Goal: Task Accomplishment & Management: Complete application form

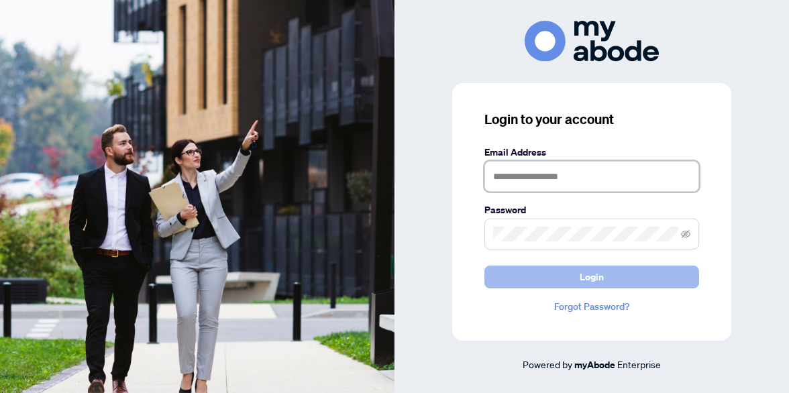
type input "**********"
click at [534, 279] on button "Login" at bounding box center [591, 277] width 215 height 23
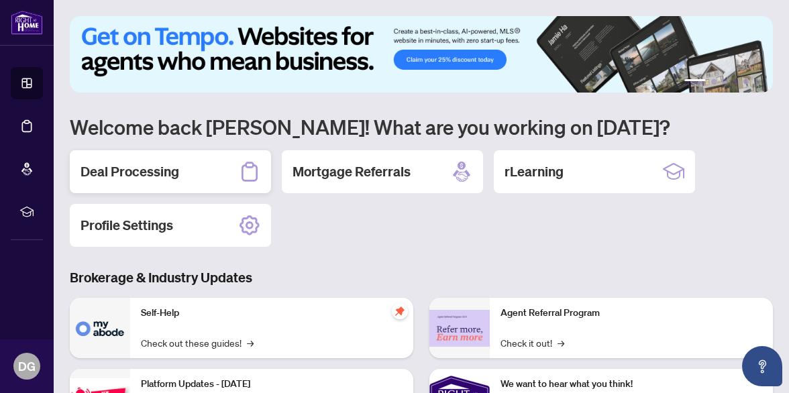
click at [197, 168] on div "Deal Processing" at bounding box center [170, 171] width 201 height 43
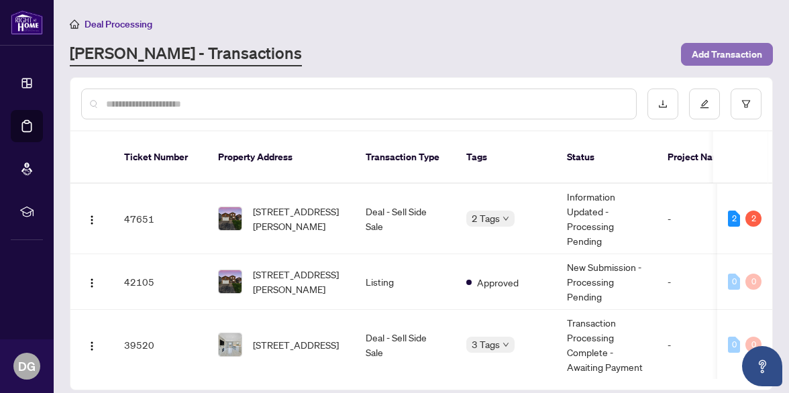
click at [723, 51] on span "Add Transaction" at bounding box center [727, 54] width 70 height 21
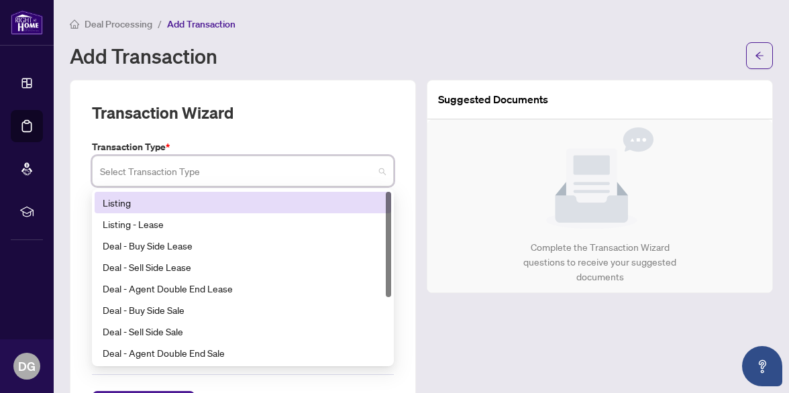
click at [272, 175] on input "search" at bounding box center [237, 173] width 274 height 30
click at [250, 207] on div "Listing" at bounding box center [243, 202] width 280 height 15
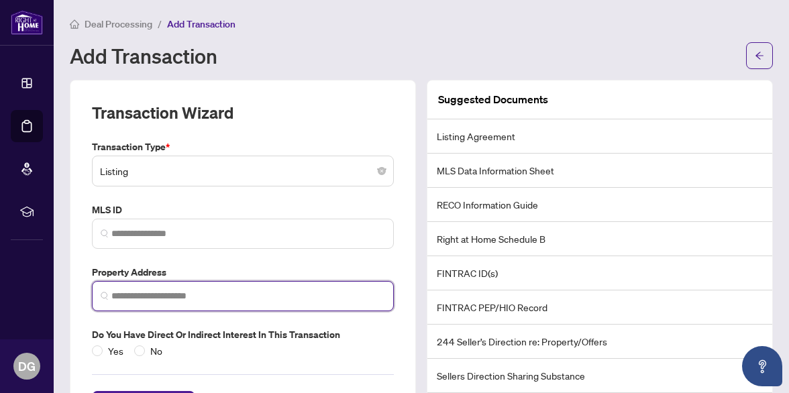
click at [170, 292] on input "search" at bounding box center [248, 296] width 274 height 14
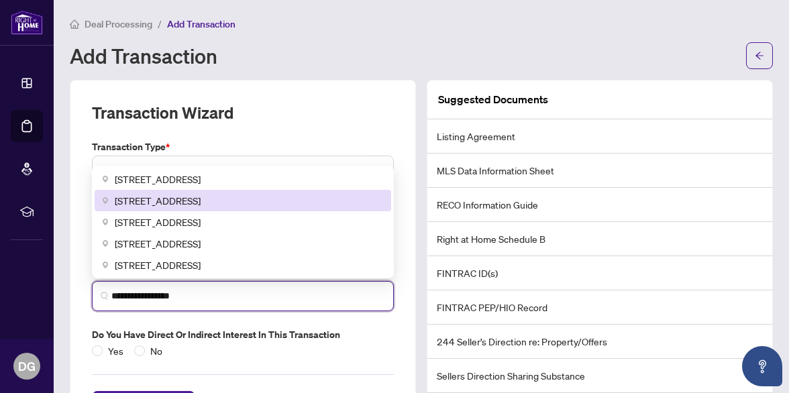
click at [195, 207] on div "57 Highland Drive, Shanty Bay, ON, Canada" at bounding box center [243, 200] width 296 height 21
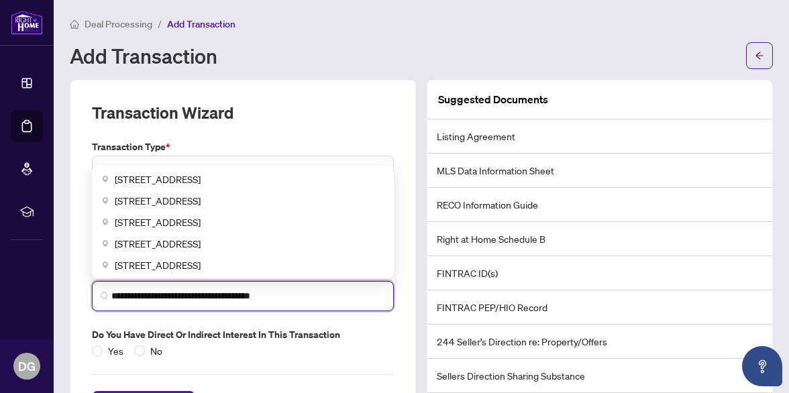
click at [235, 298] on input "**********" at bounding box center [248, 296] width 274 height 14
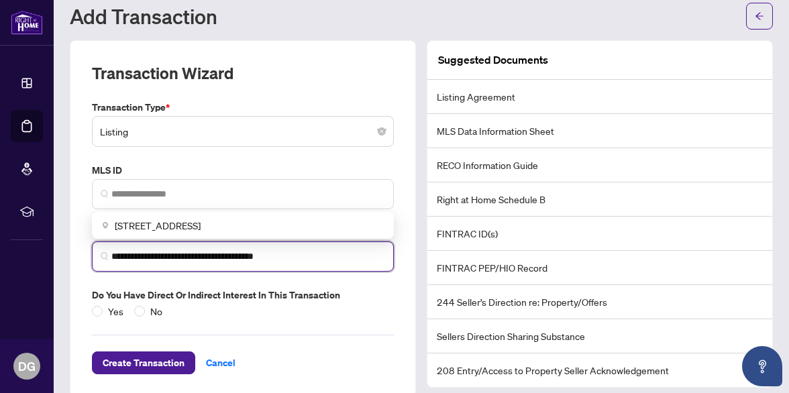
scroll to position [48, 0]
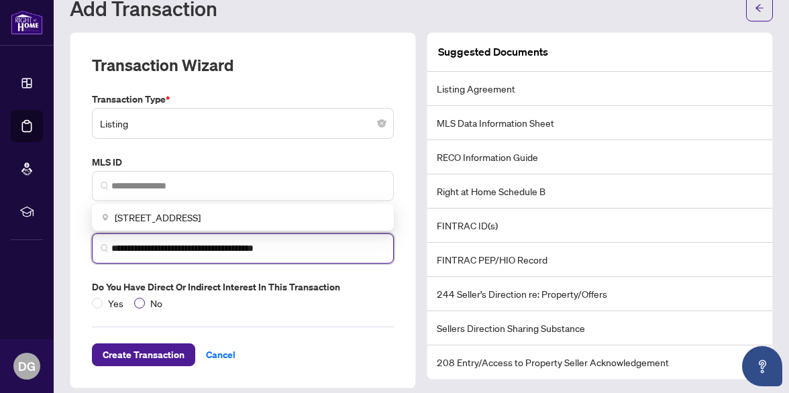
type input "**********"
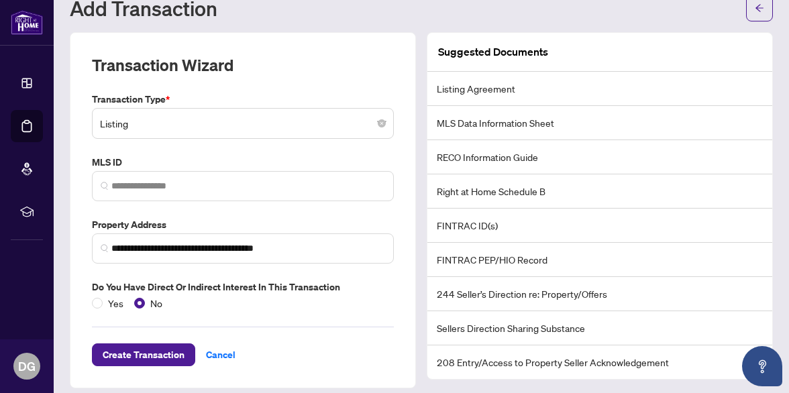
scroll to position [56, 0]
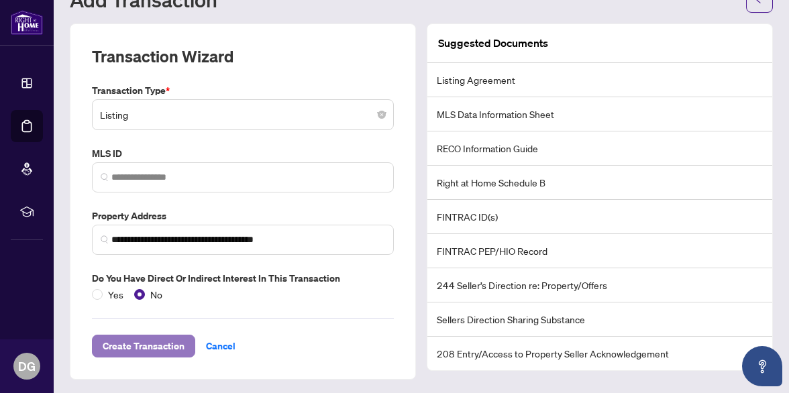
click at [148, 349] on span "Create Transaction" at bounding box center [144, 345] width 82 height 21
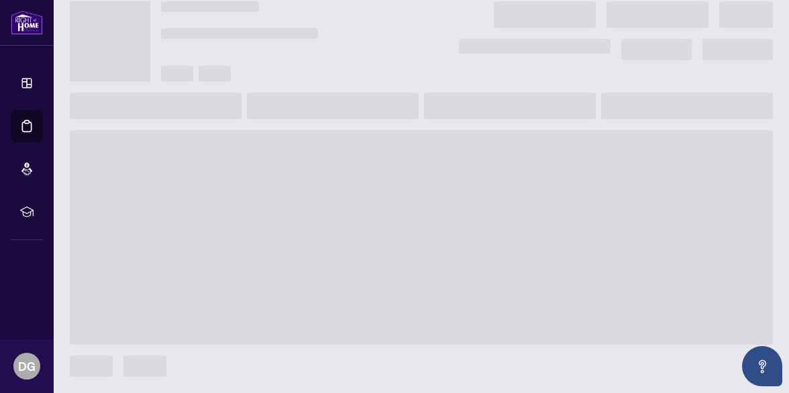
scroll to position [40, 0]
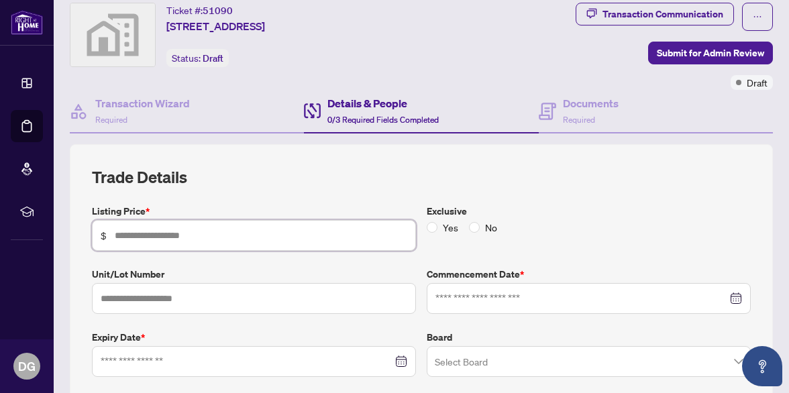
click at [124, 238] on input "text" at bounding box center [261, 235] width 292 height 15
type input "*********"
click at [481, 227] on span "No" at bounding box center [491, 227] width 23 height 15
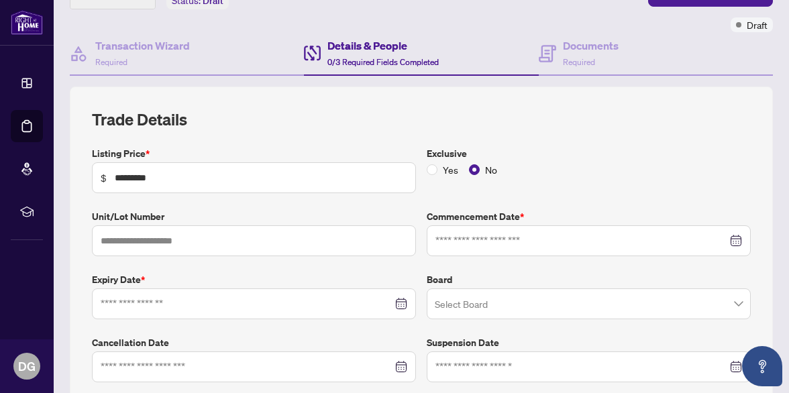
scroll to position [135, 0]
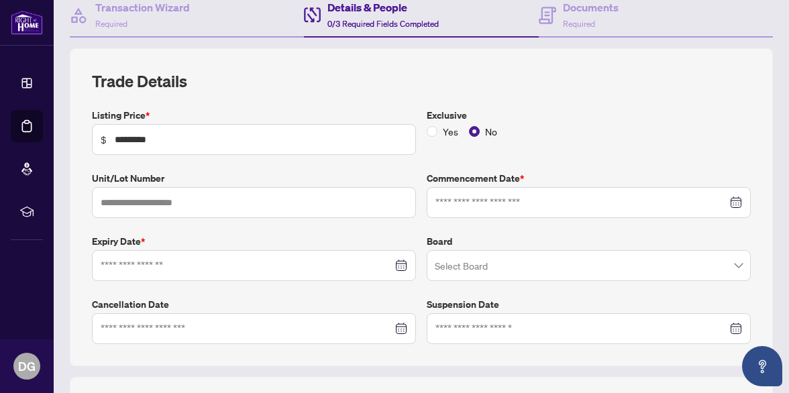
click at [734, 201] on div at bounding box center [588, 202] width 307 height 15
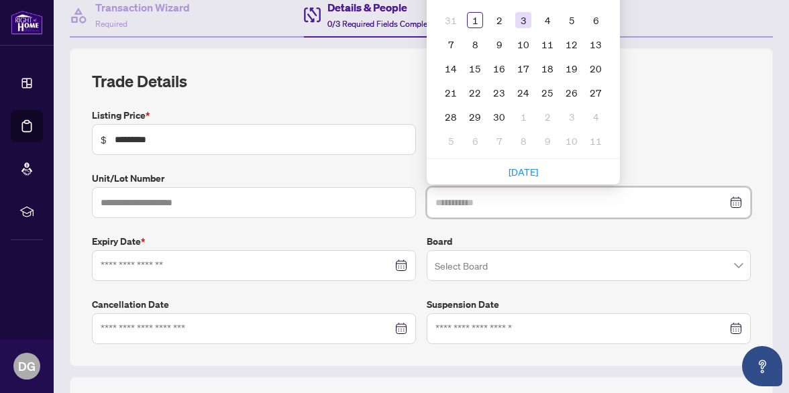
type input "**********"
click at [522, 17] on div "3" at bounding box center [523, 20] width 16 height 16
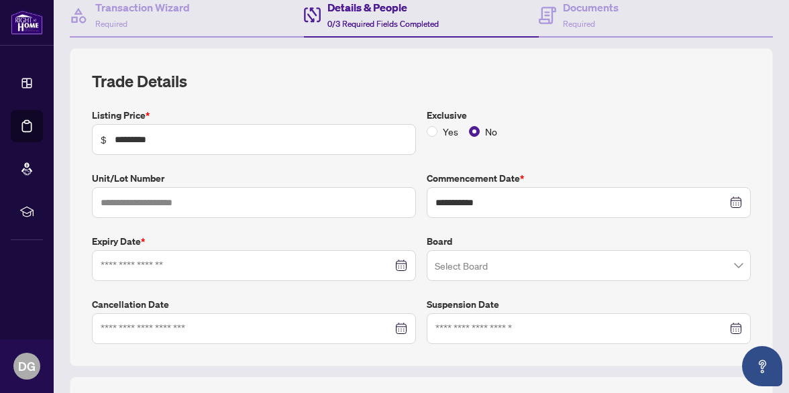
click at [404, 265] on div at bounding box center [254, 265] width 307 height 15
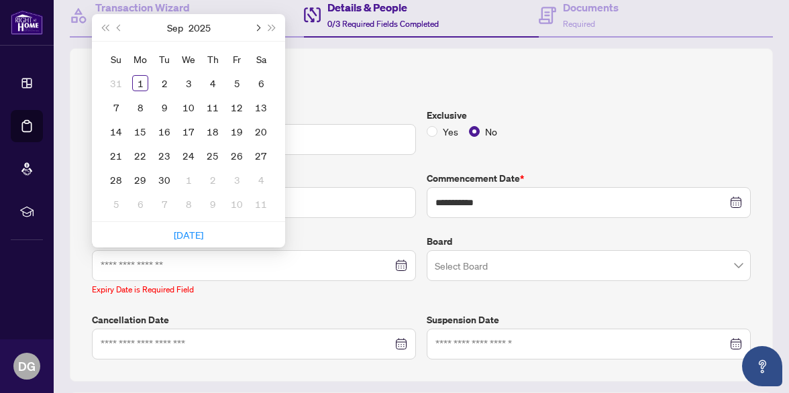
click at [257, 25] on span "Next month (PageDown)" at bounding box center [257, 27] width 7 height 7
type input "**********"
click at [135, 103] on div "3" at bounding box center [140, 107] width 16 height 16
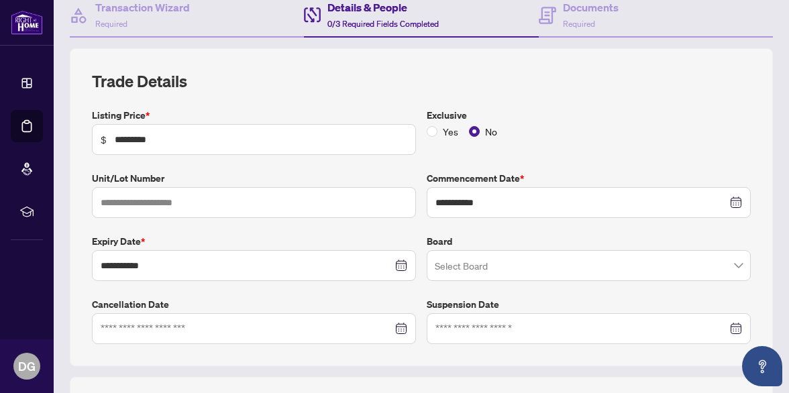
click at [461, 263] on input "search" at bounding box center [583, 268] width 296 height 30
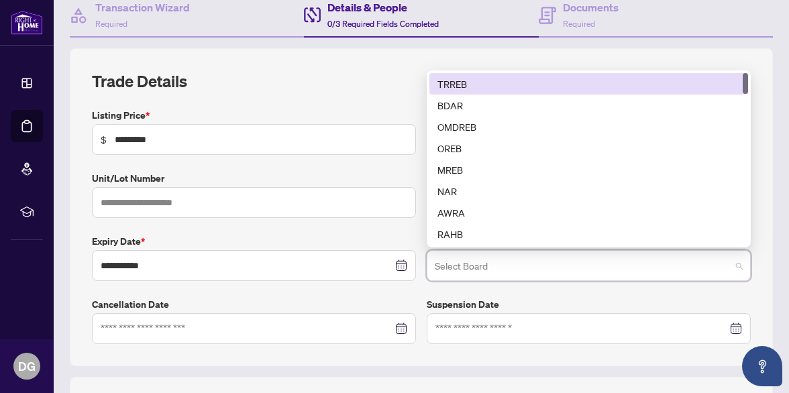
click at [457, 85] on div "TRREB" at bounding box center [588, 83] width 302 height 15
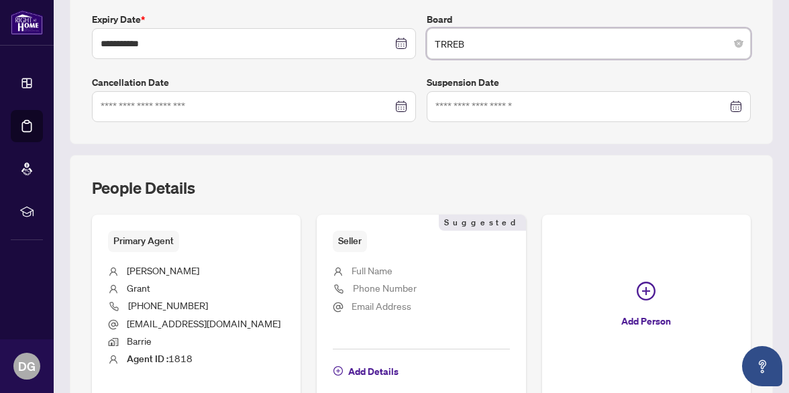
scroll to position [431, 0]
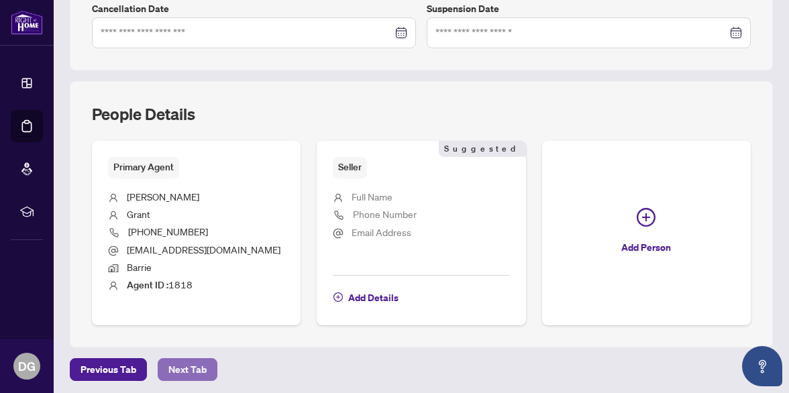
click at [186, 362] on span "Next Tab" at bounding box center [187, 369] width 38 height 21
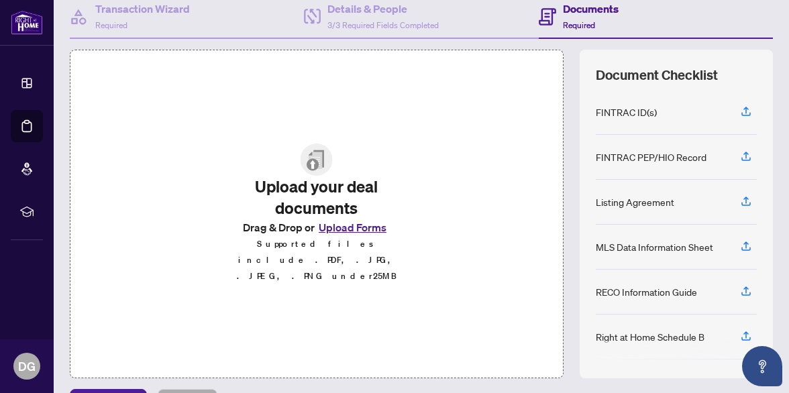
scroll to position [145, 0]
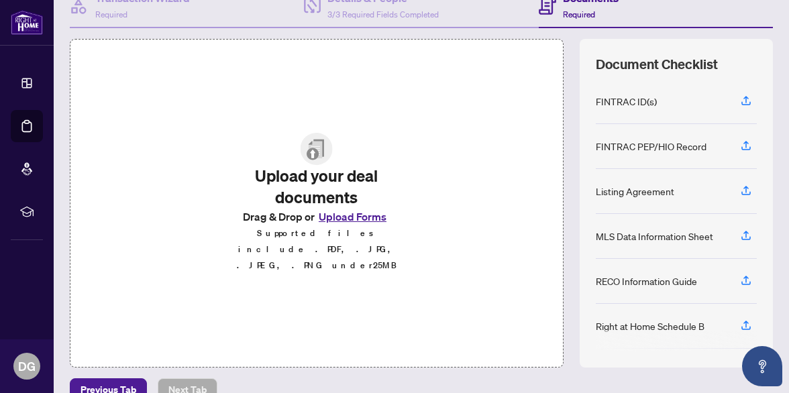
click at [341, 222] on button "Upload Forms" at bounding box center [353, 216] width 76 height 17
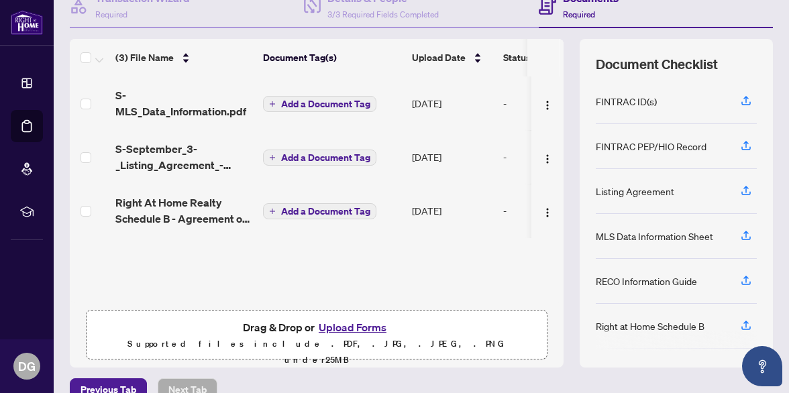
click at [349, 324] on button "Upload Forms" at bounding box center [353, 327] width 76 height 17
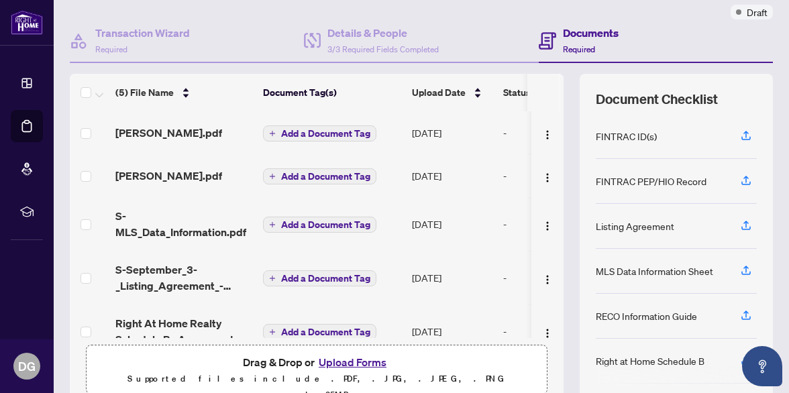
scroll to position [114, 0]
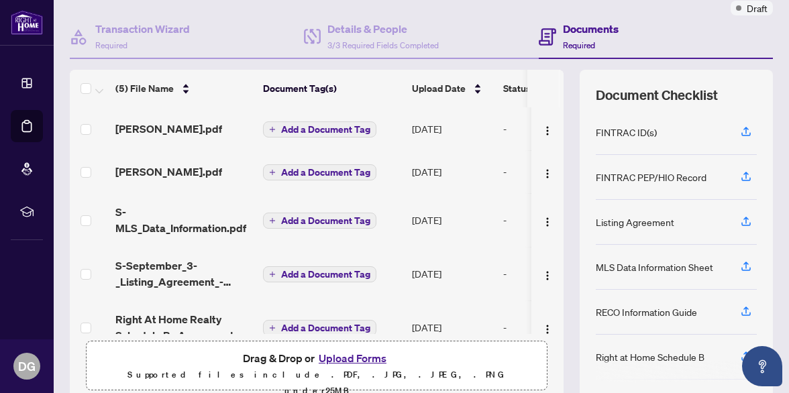
click at [312, 128] on span "Add a Document Tag" at bounding box center [325, 129] width 89 height 9
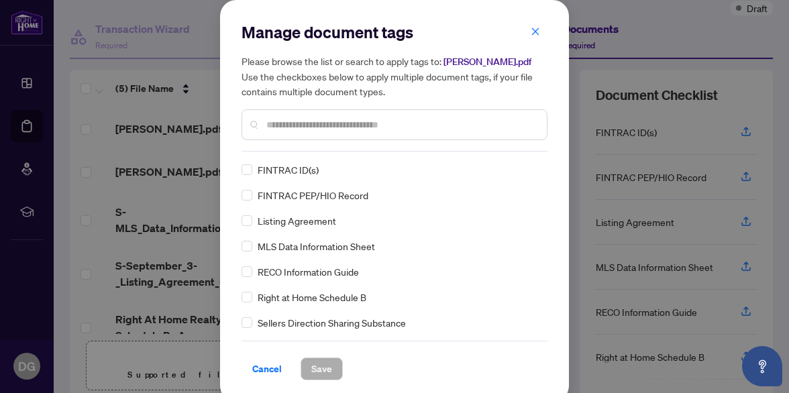
click at [302, 144] on div "Manage document tags Please browse the list or search to apply tags to: Carole …" at bounding box center [394, 86] width 306 height 130
click at [322, 368] on span "Save" at bounding box center [321, 368] width 21 height 21
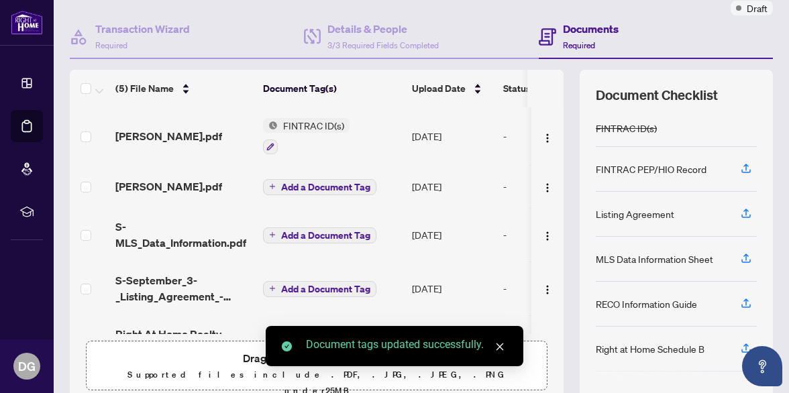
click at [294, 186] on span "Add a Document Tag" at bounding box center [325, 186] width 89 height 9
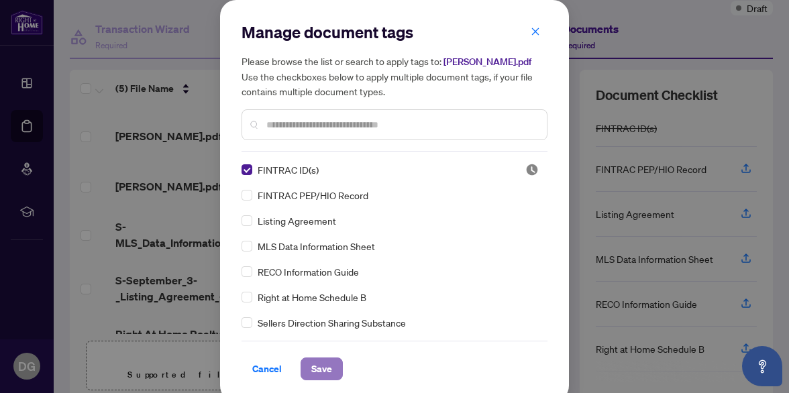
click at [318, 368] on span "Save" at bounding box center [321, 368] width 21 height 21
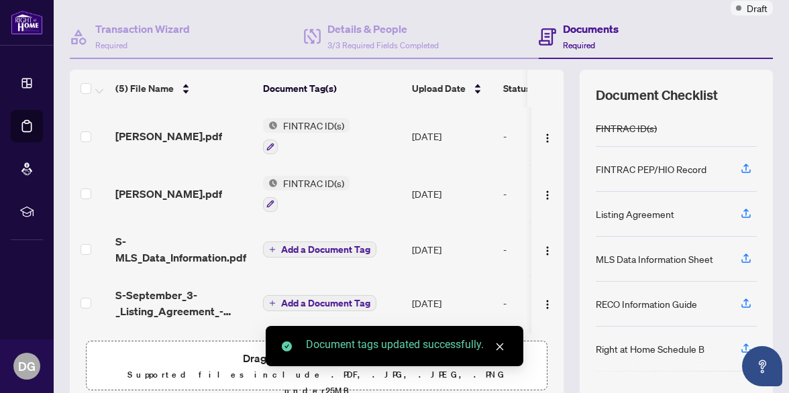
scroll to position [52, 0]
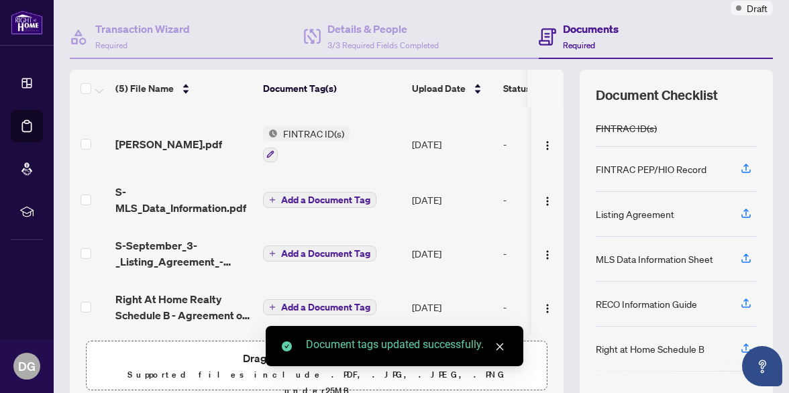
click at [294, 195] on span "Add a Document Tag" at bounding box center [325, 199] width 89 height 9
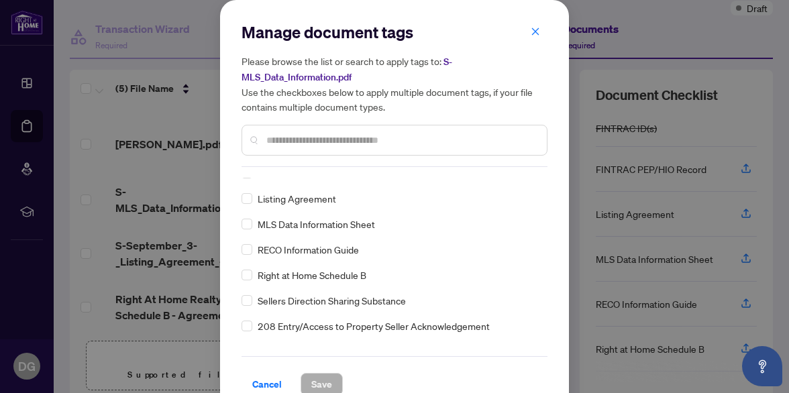
scroll to position [0, 0]
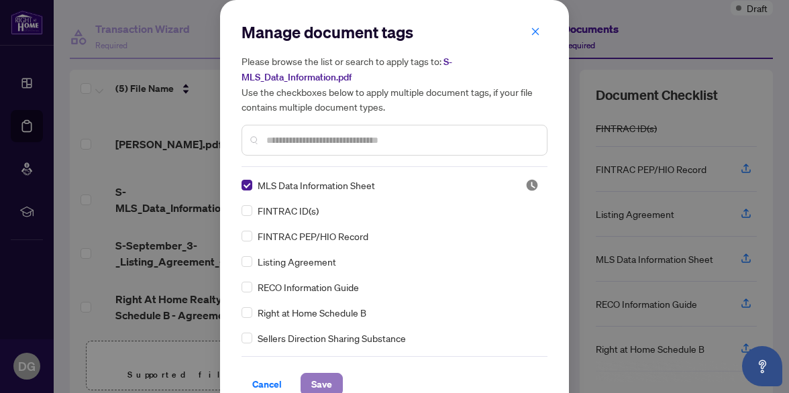
click at [325, 382] on span "Save" at bounding box center [321, 384] width 21 height 21
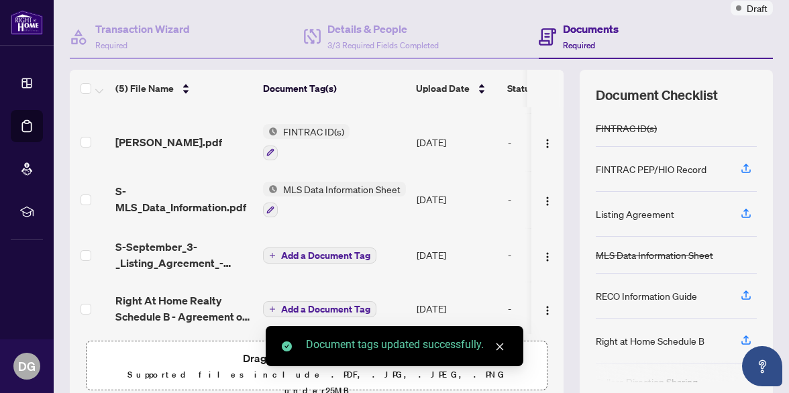
scroll to position [55, 0]
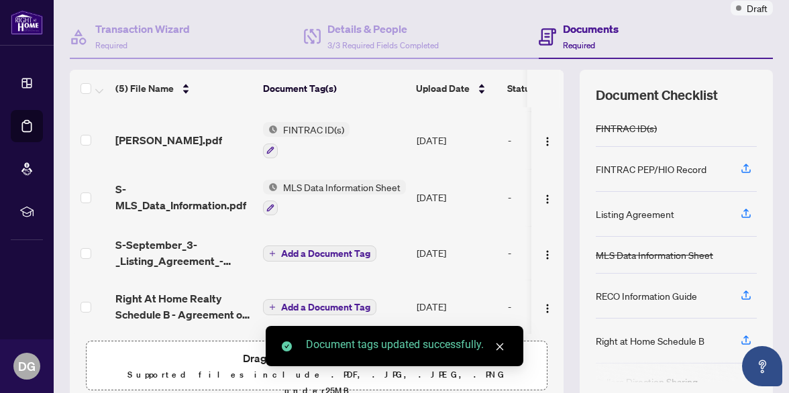
click at [319, 249] on span "Add a Document Tag" at bounding box center [325, 253] width 89 height 9
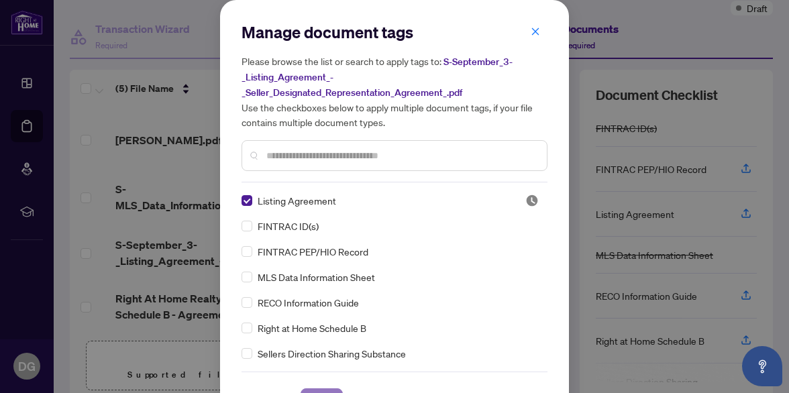
click at [321, 389] on span "Save" at bounding box center [321, 399] width 21 height 21
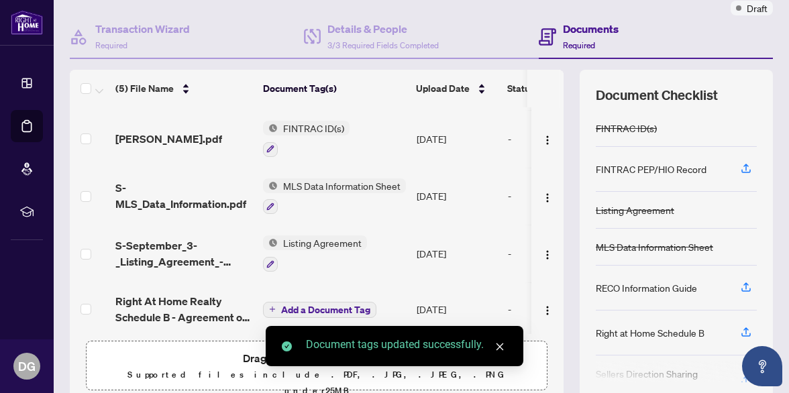
scroll to position [58, 0]
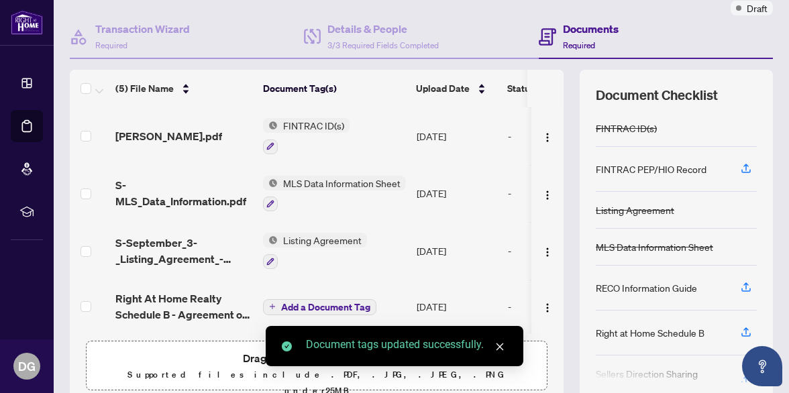
click at [301, 302] on span "Add a Document Tag" at bounding box center [325, 306] width 89 height 9
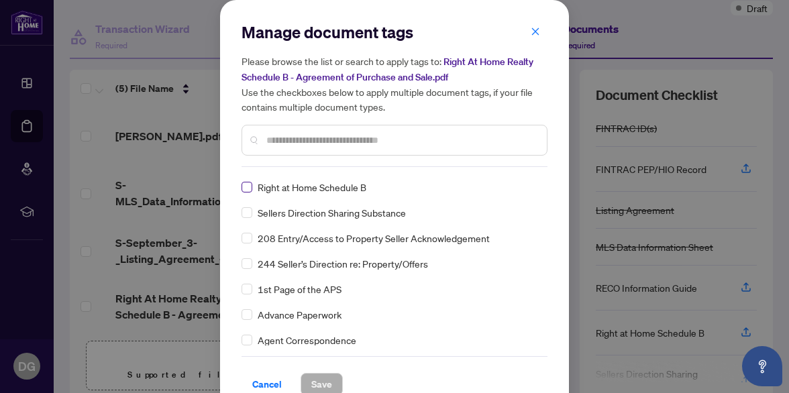
scroll to position [0, 0]
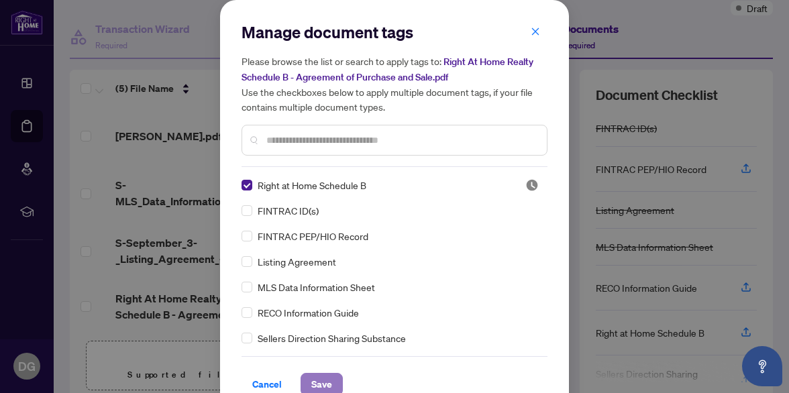
click at [319, 381] on span "Save" at bounding box center [321, 384] width 21 height 21
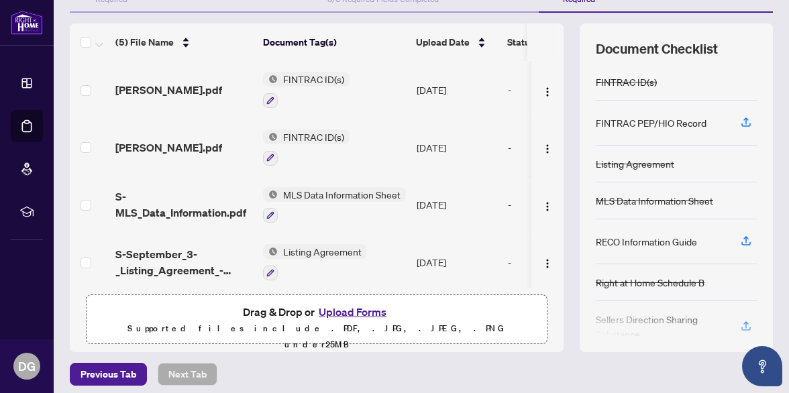
scroll to position [164, 0]
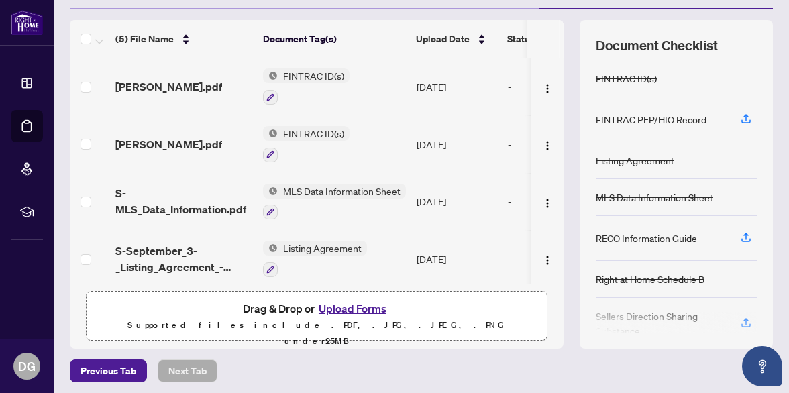
click at [352, 309] on button "Upload Forms" at bounding box center [353, 308] width 76 height 17
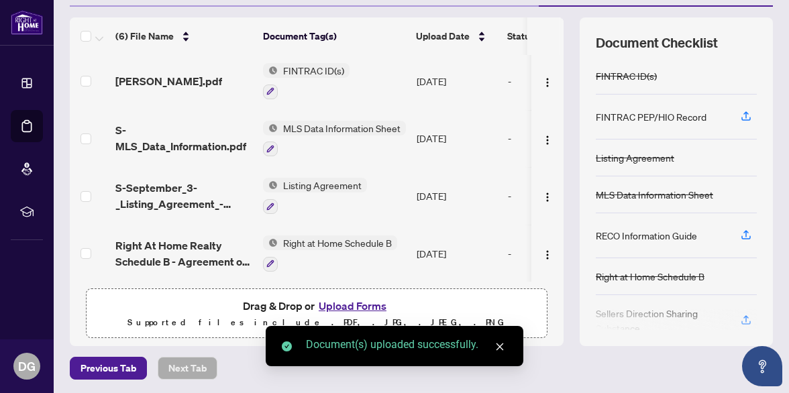
scroll to position [0, 0]
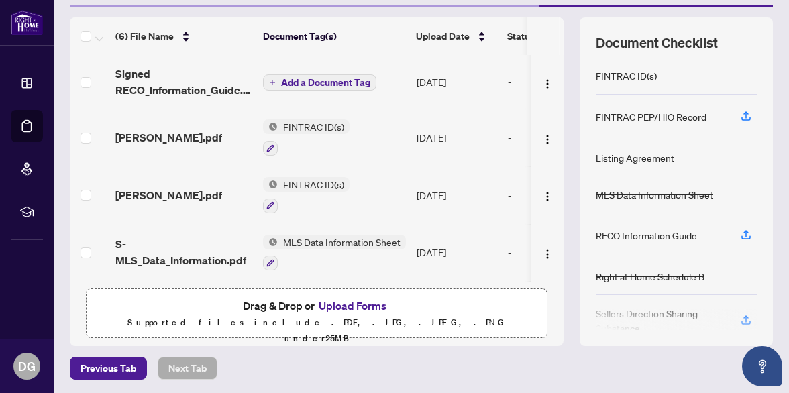
click at [302, 80] on span "Add a Document Tag" at bounding box center [325, 82] width 89 height 9
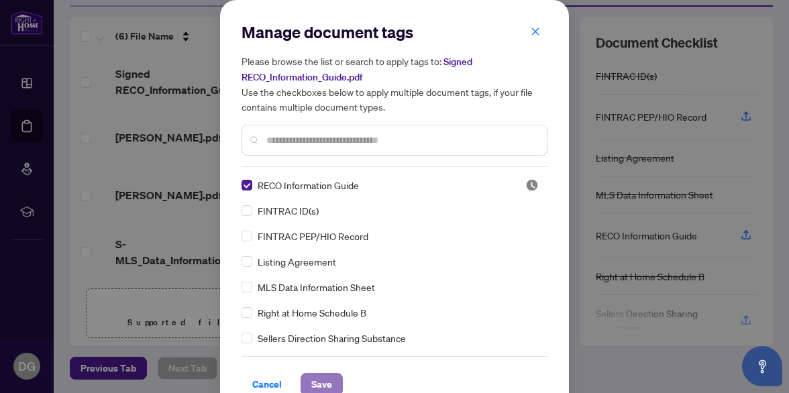
click at [319, 387] on span "Save" at bounding box center [321, 384] width 21 height 21
